Goal: Task Accomplishment & Management: Complete application form

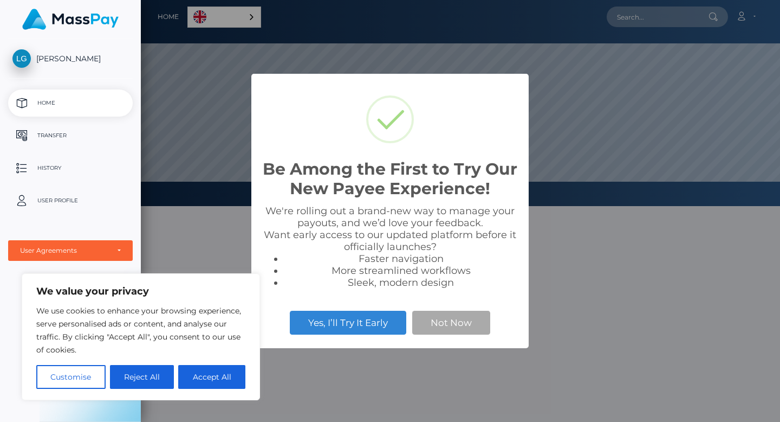
scroll to position [206, 639]
click at [203, 379] on button "Accept All" at bounding box center [211, 377] width 67 height 24
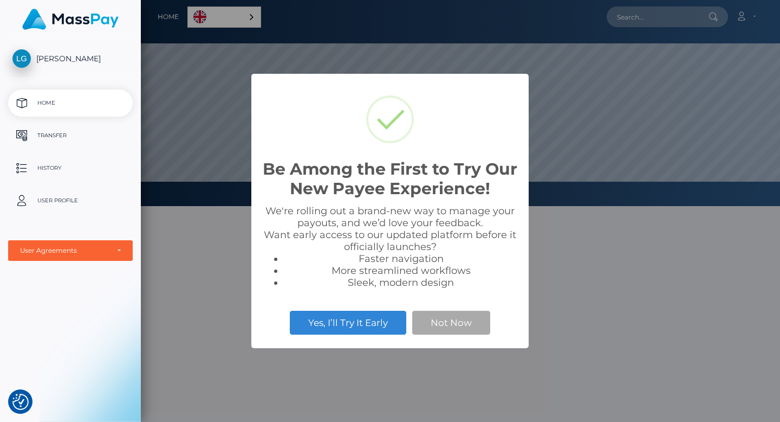
checkbox input "true"
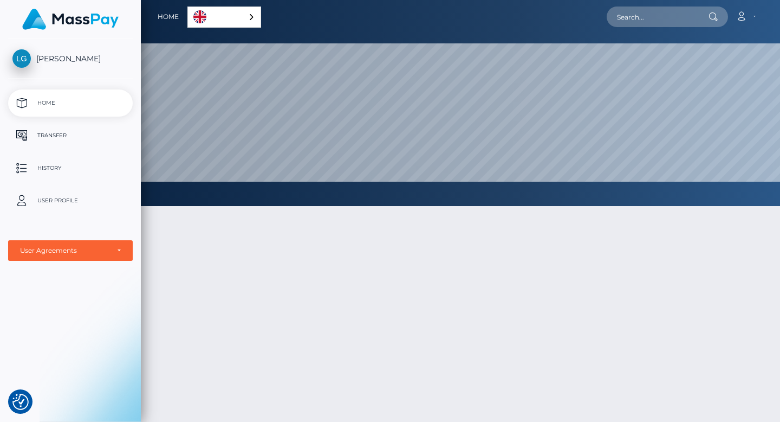
click at [235, 16] on link "English" at bounding box center [224, 17] width 73 height 20
click at [275, 295] on div at bounding box center [460, 367] width 639 height 355
click at [421, 250] on div at bounding box center [460, 367] width 639 height 355
click at [60, 101] on p "Home" at bounding box center [70, 103] width 116 height 16
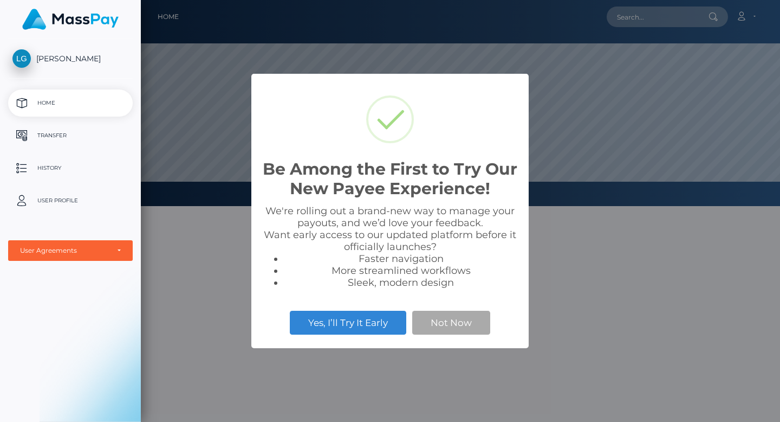
scroll to position [206, 639]
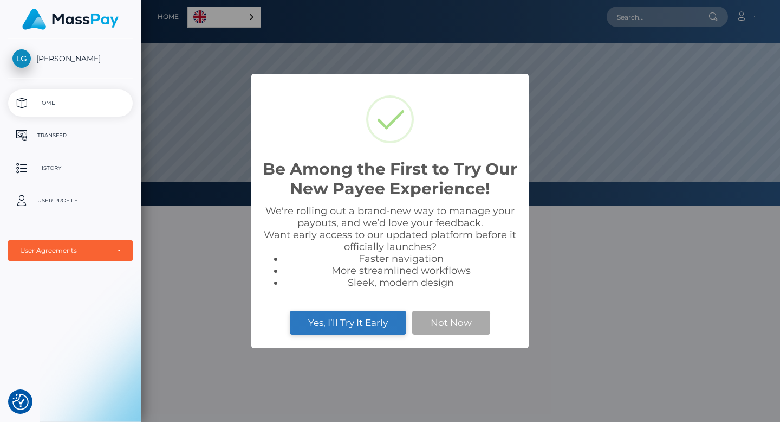
click at [343, 315] on button "Yes, I’ll Try It Early" at bounding box center [348, 322] width 116 height 24
